Goal: Information Seeking & Learning: Learn about a topic

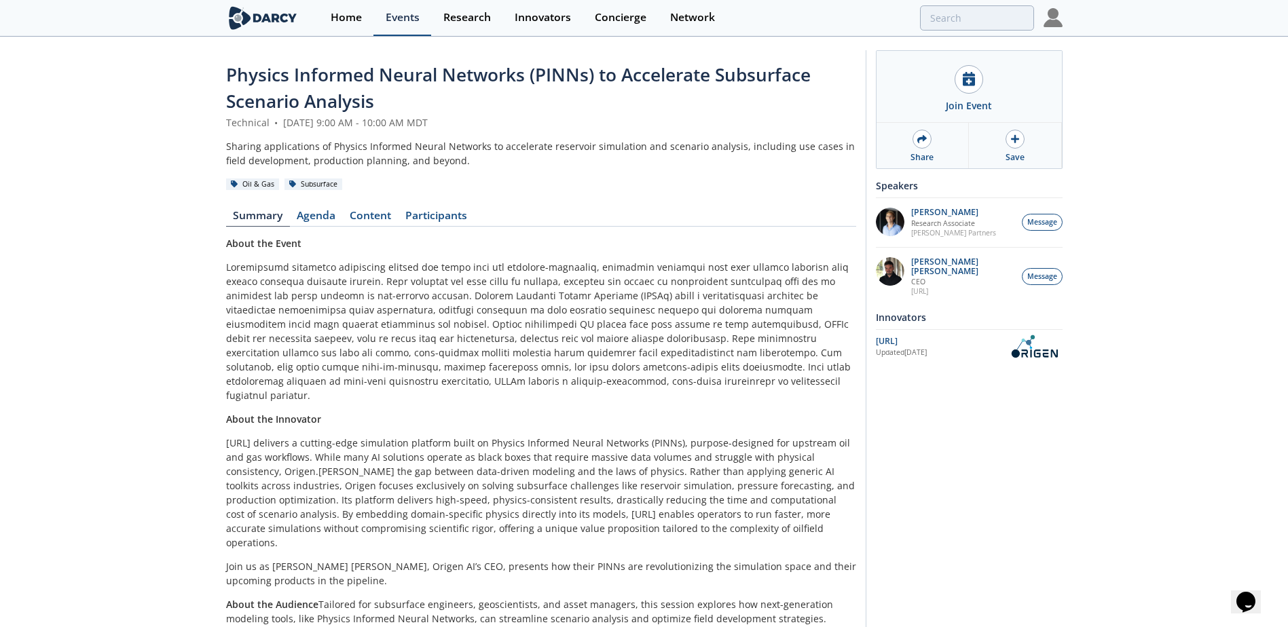
click at [397, 16] on div "Events" at bounding box center [403, 17] width 34 height 11
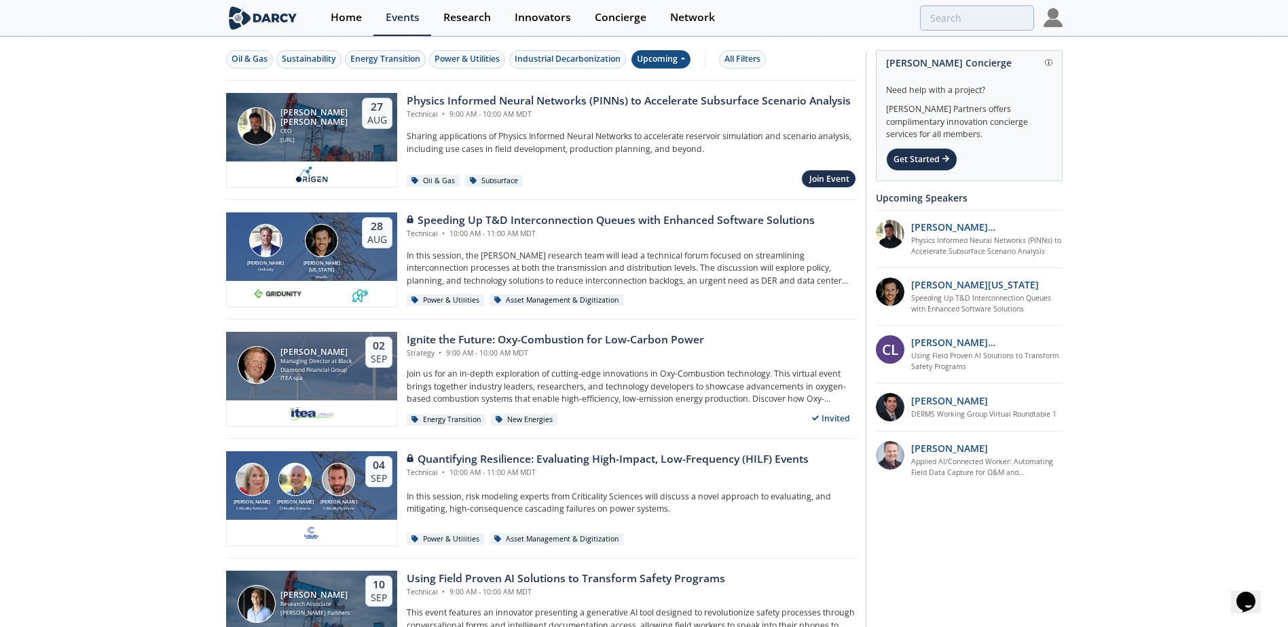
click at [675, 56] on div "Upcoming" at bounding box center [660, 59] width 59 height 18
click at [676, 104] on div "Past" at bounding box center [678, 104] width 84 height 22
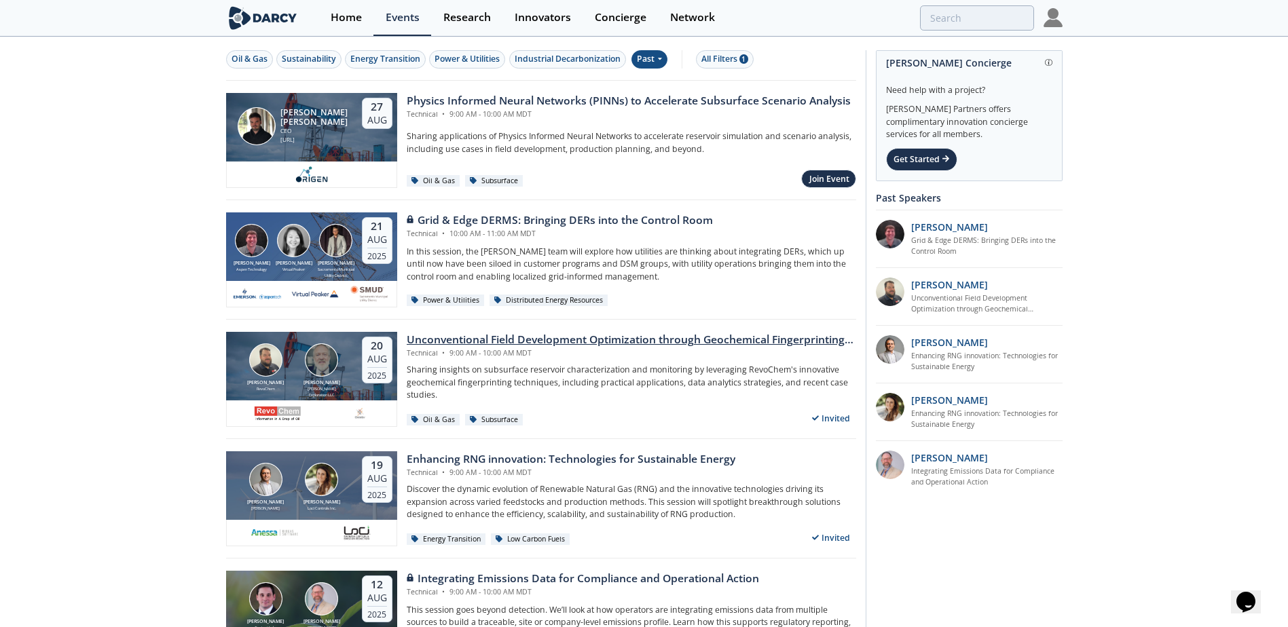
click at [551, 337] on div "Unconventional Field Development Optimization through Geochemical Fingerprintin…" at bounding box center [632, 340] width 450 height 16
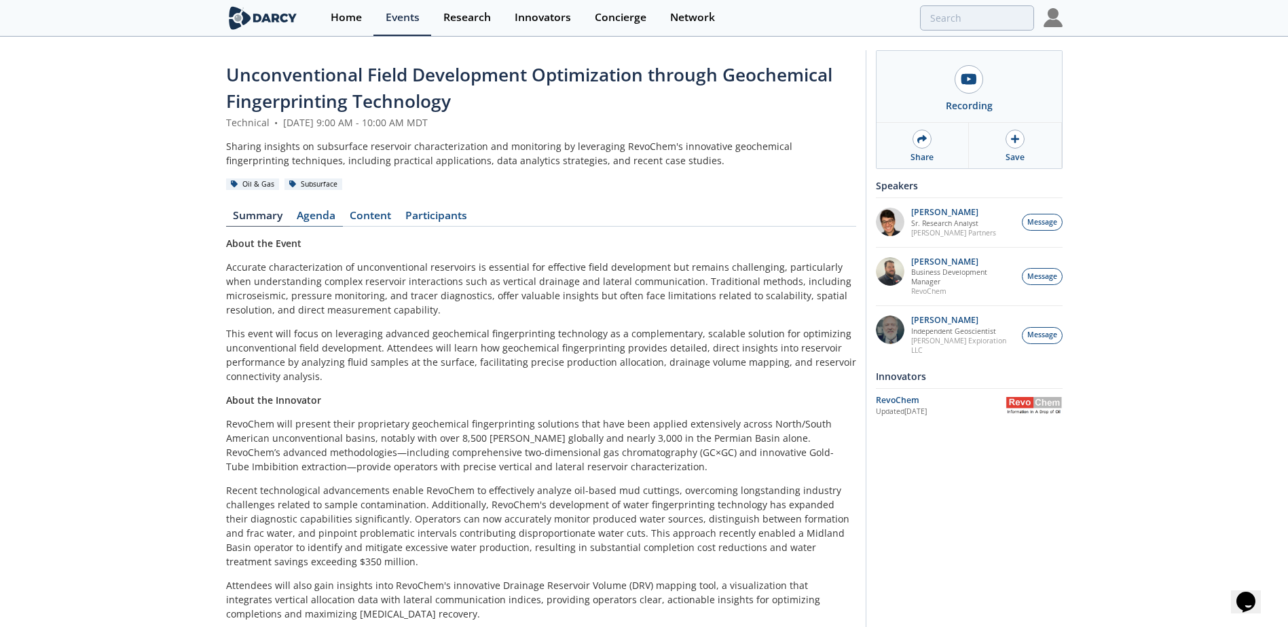
click at [327, 219] on link "Agenda" at bounding box center [316, 218] width 53 height 16
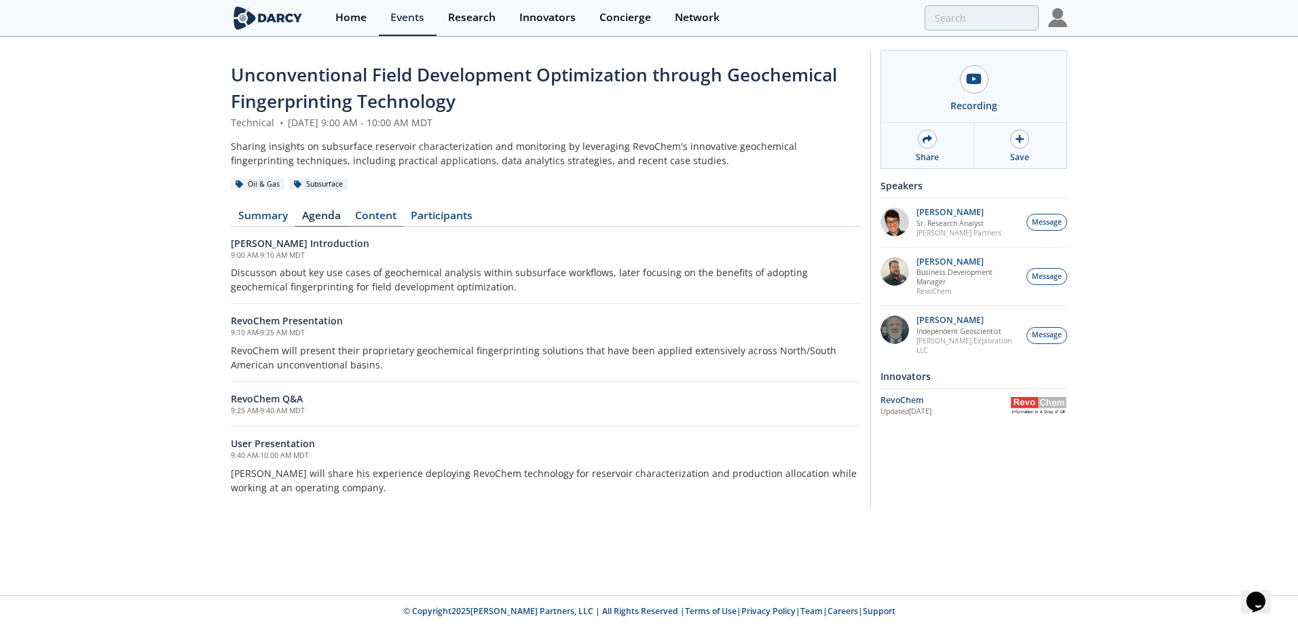
click at [382, 215] on link "Content" at bounding box center [376, 218] width 56 height 16
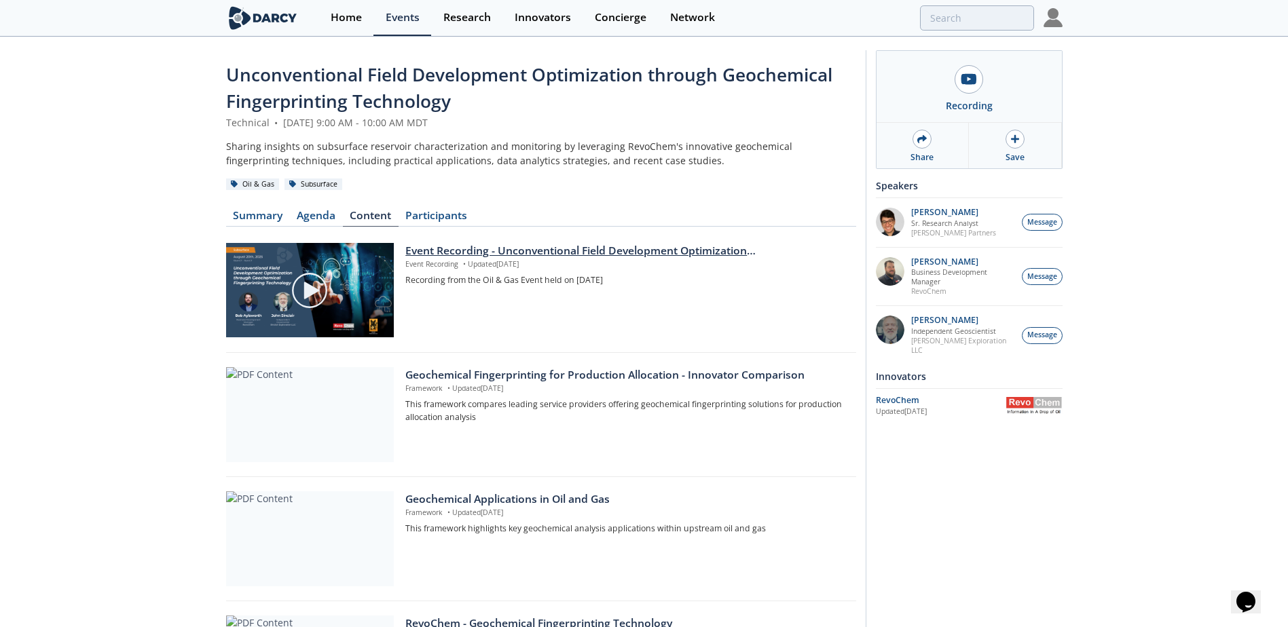
click at [564, 252] on div "Event Recording - Unconventional Field Development Optimization through Geochem…" at bounding box center [625, 251] width 441 height 16
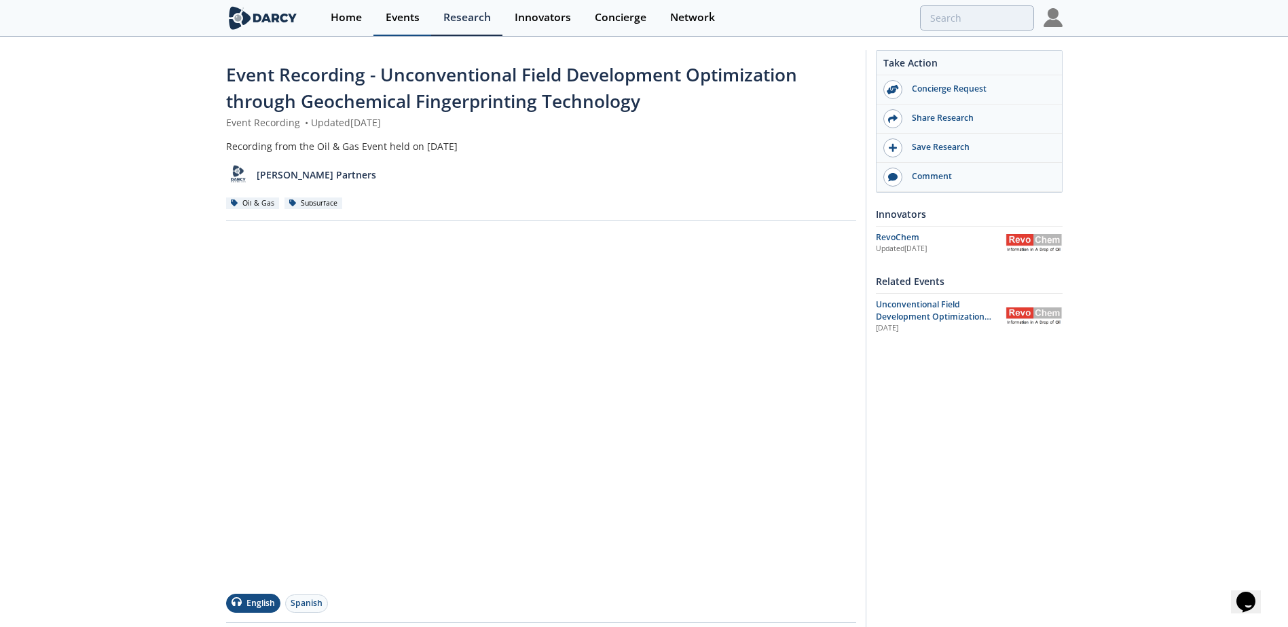
click at [393, 14] on div "Events" at bounding box center [403, 17] width 34 height 11
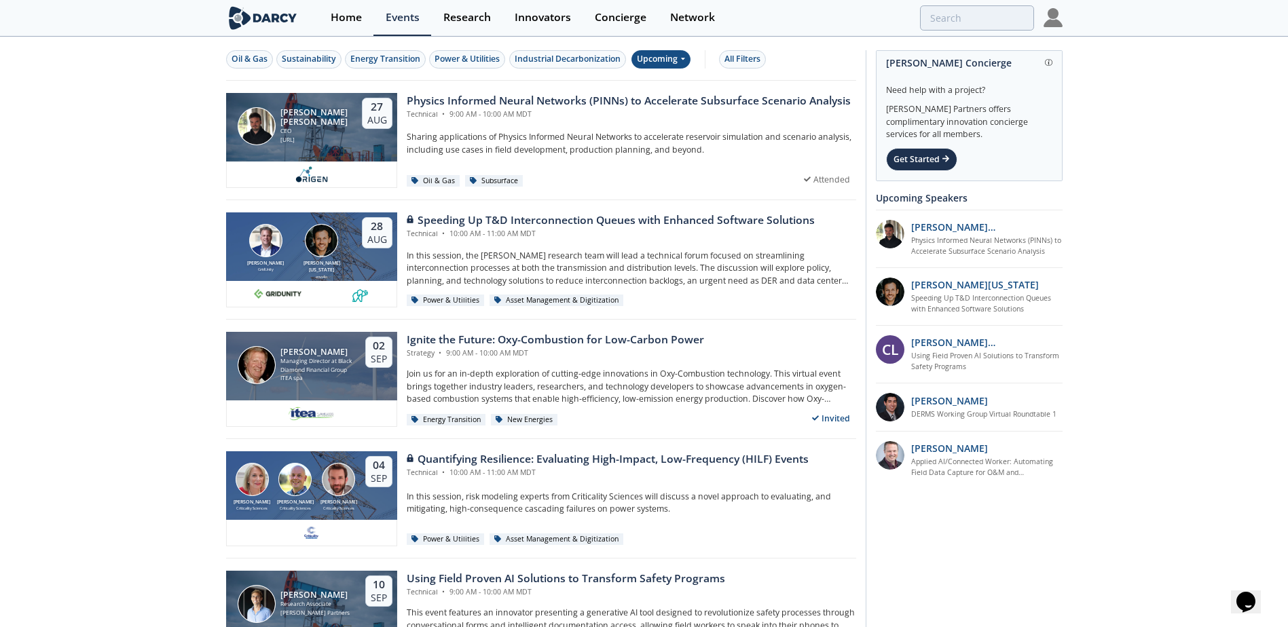
click at [666, 58] on div "Upcoming" at bounding box center [660, 59] width 59 height 18
click at [658, 107] on div "Past" at bounding box center [678, 104] width 84 height 22
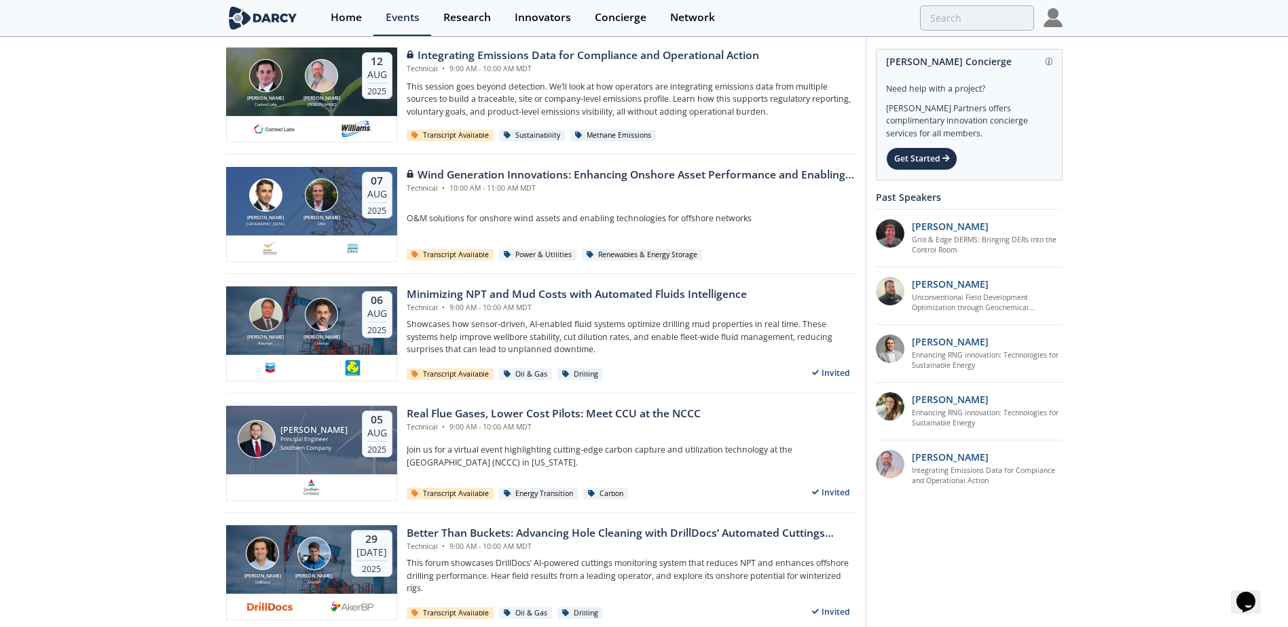
scroll to position [543, 0]
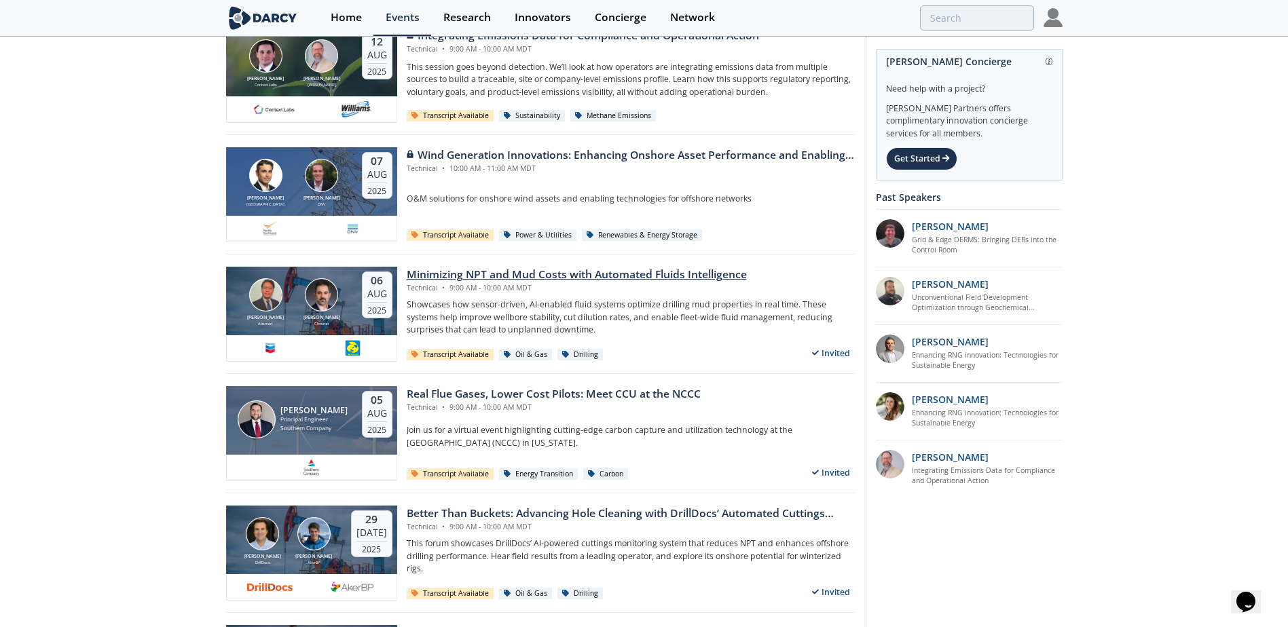
click at [648, 272] on div "Minimizing NPT and Mud Costs with Automated Fluids Intelligence" at bounding box center [577, 275] width 340 height 16
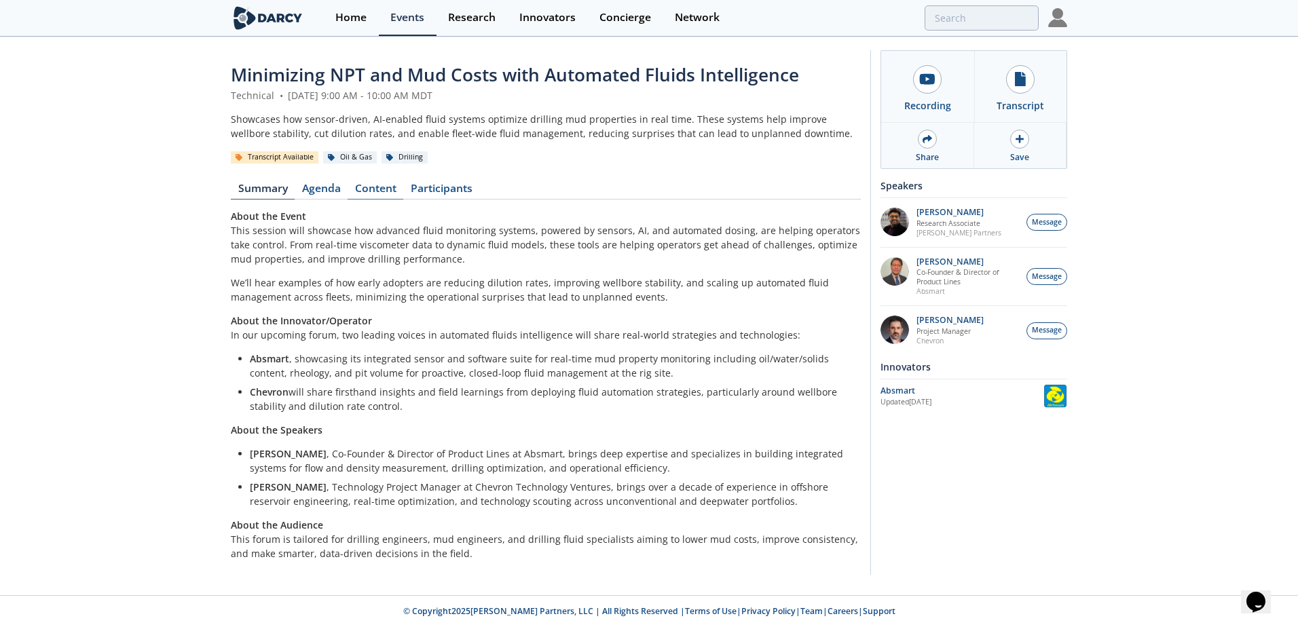
click at [384, 191] on link "Content" at bounding box center [376, 191] width 56 height 16
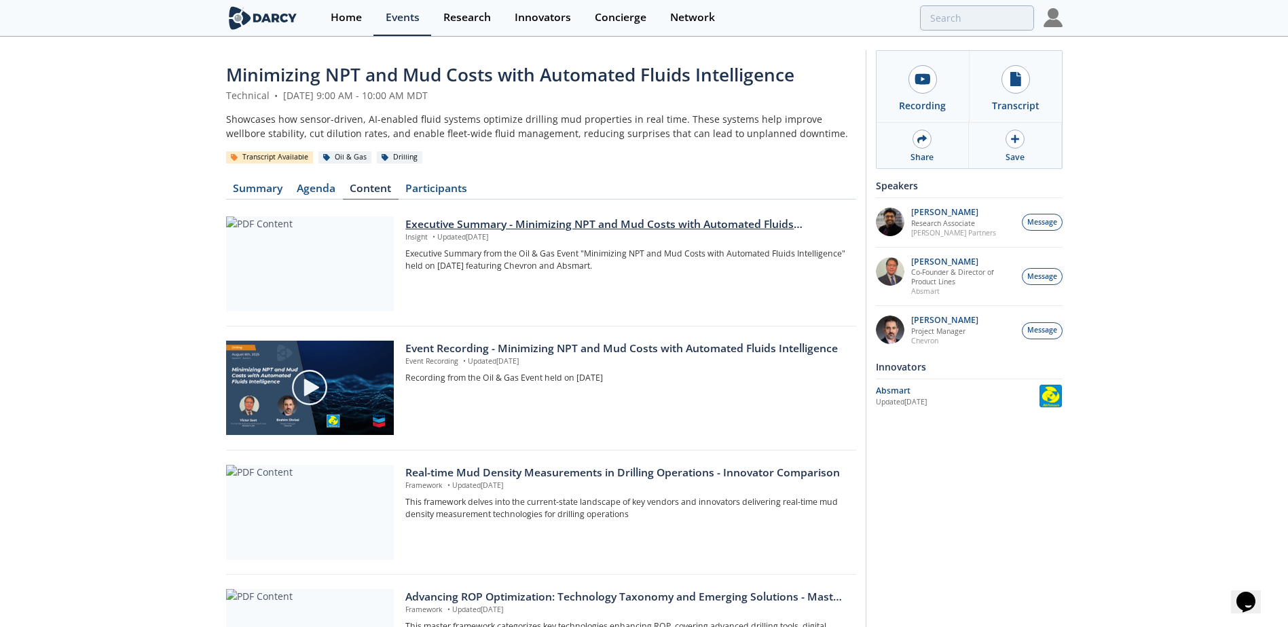
click at [458, 223] on div "Executive Summary - Minimizing NPT and Mud Costs with Automated Fluids Intellig…" at bounding box center [625, 225] width 441 height 16
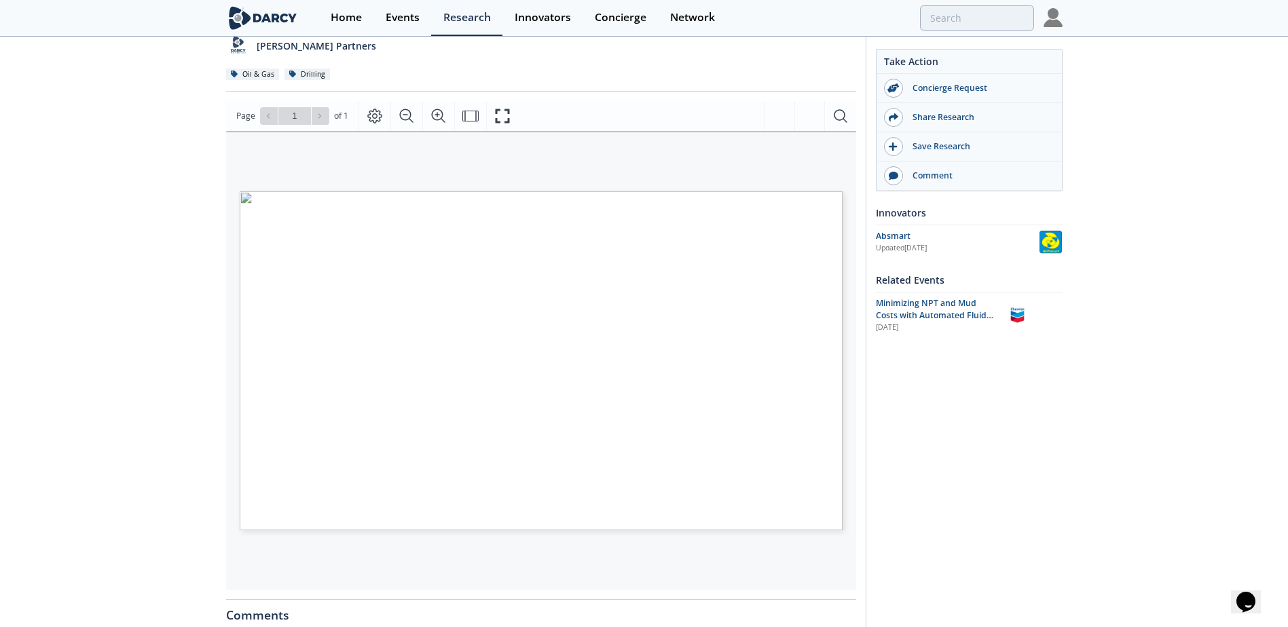
scroll to position [136, 0]
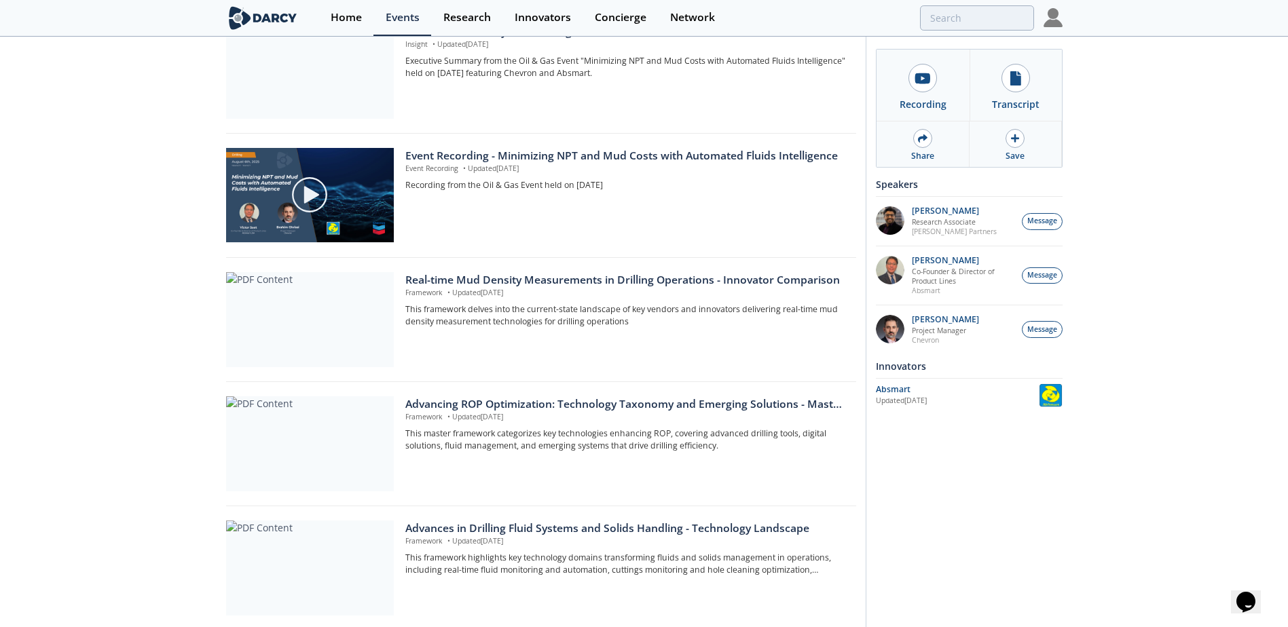
scroll to position [204, 0]
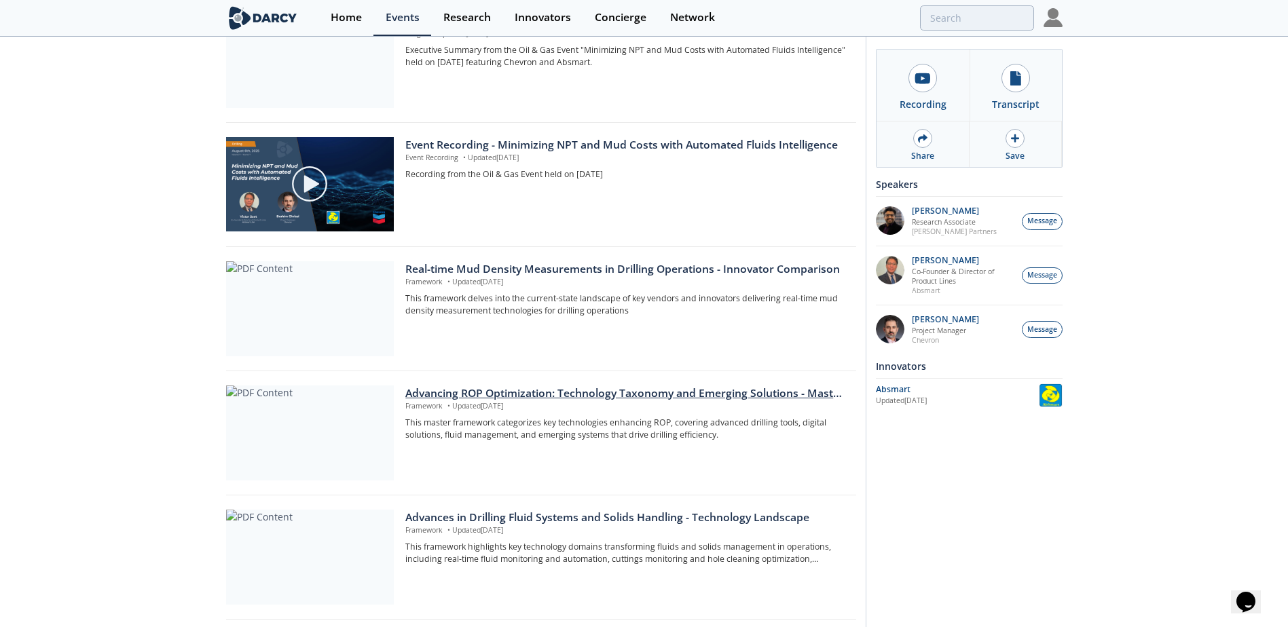
click at [623, 396] on div "Advancing ROP Optimization: Technology Taxonomy and Emerging Solutions - Master…" at bounding box center [625, 394] width 441 height 16
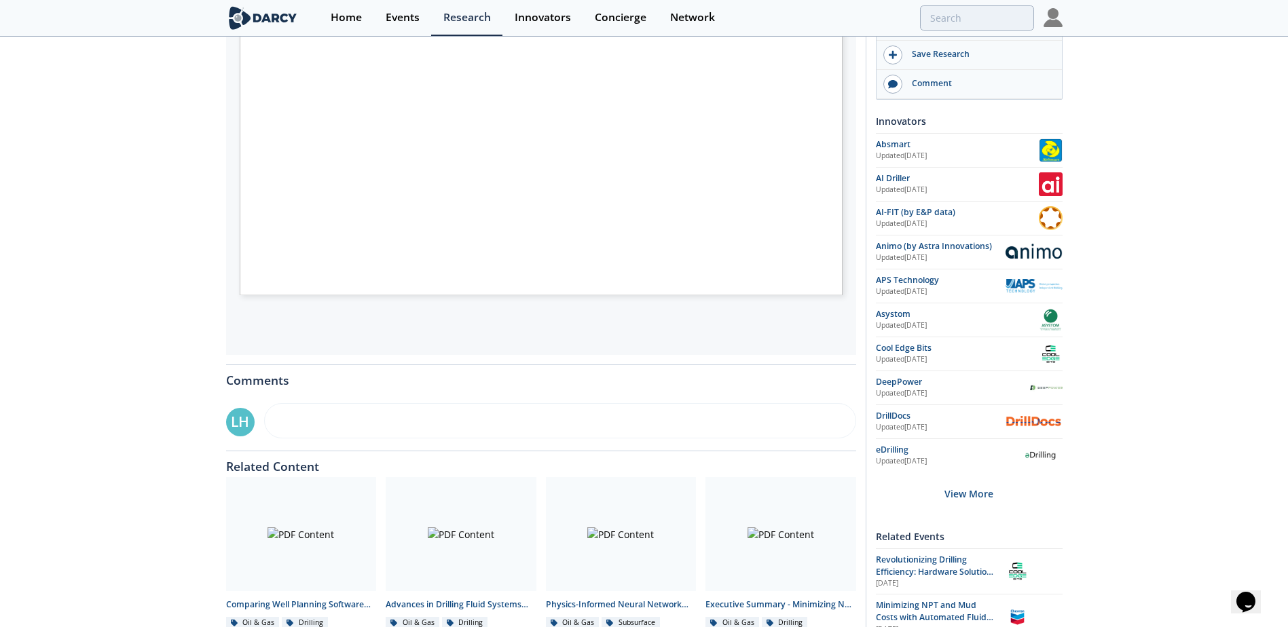
scroll to position [442, 0]
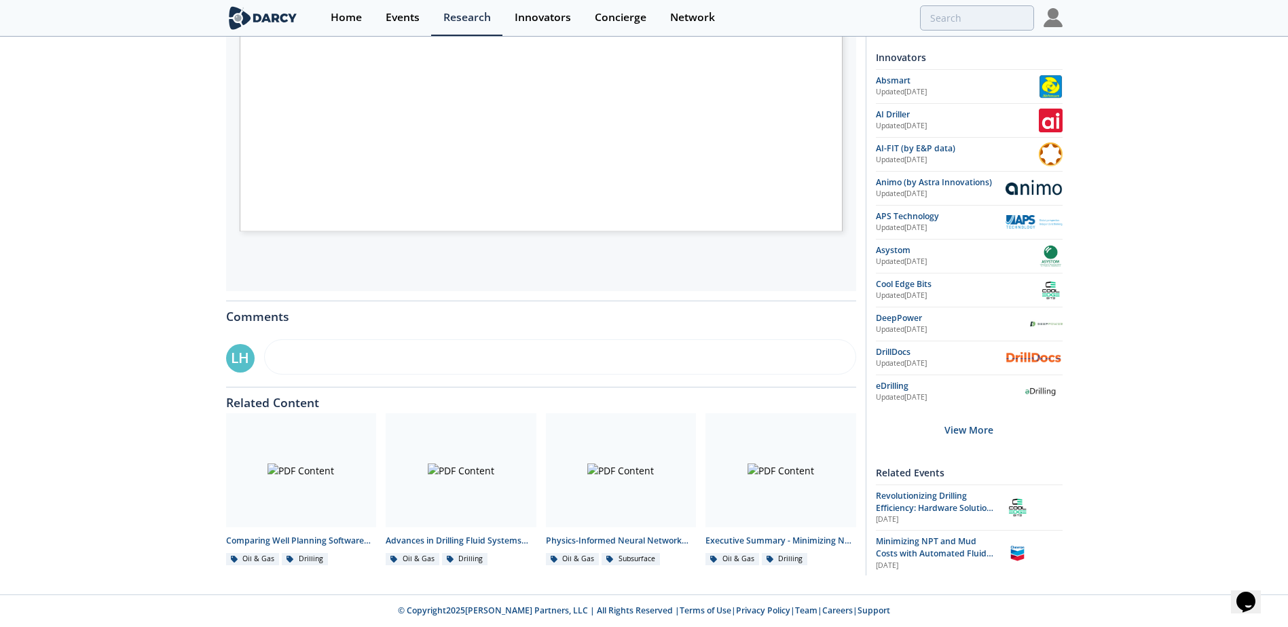
drag, startPoint x: 682, startPoint y: 612, endPoint x: 407, endPoint y: 319, distance: 401.1
click at [407, 319] on div "Comments" at bounding box center [541, 312] width 630 height 22
click at [286, 475] on div at bounding box center [301, 471] width 151 height 114
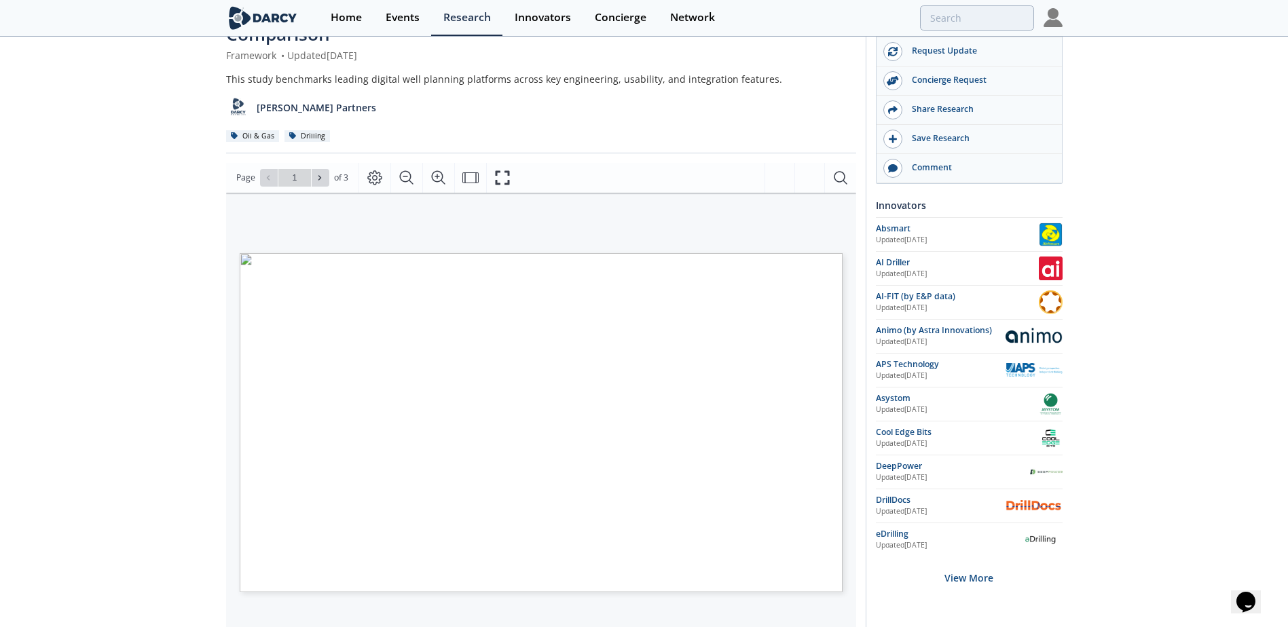
scroll to position [68, 0]
